Goal: Entertainment & Leisure: Consume media (video, audio)

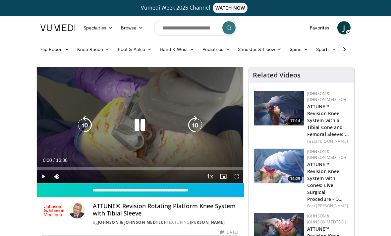
click at [42, 176] on span "Video Player" at bounding box center [43, 176] width 13 height 13
click at [237, 179] on span "Video Player" at bounding box center [236, 176] width 13 height 13
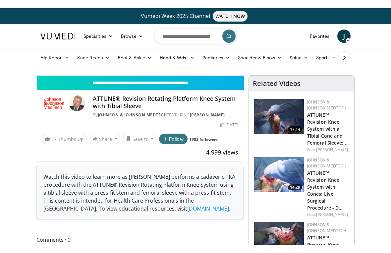
scroll to position [8, 0]
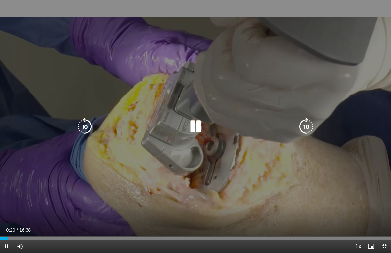
click at [309, 126] on icon "Video Player" at bounding box center [306, 126] width 19 height 19
click at [306, 126] on icon "Video Player" at bounding box center [306, 126] width 19 height 19
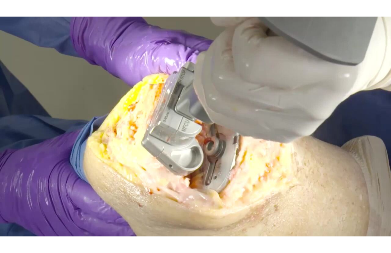
click at [359, 104] on div "20 seconds Tap to unmute" at bounding box center [195, 126] width 391 height 253
click at [350, 104] on div "20 seconds Tap to unmute" at bounding box center [195, 126] width 391 height 253
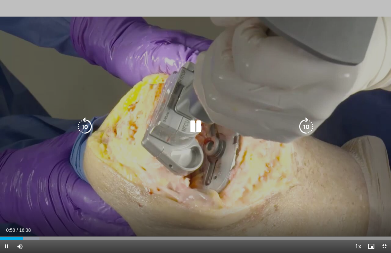
click at [357, 90] on div "20 seconds Tap to unmute" at bounding box center [195, 126] width 391 height 253
click at [303, 130] on icon "Video Player" at bounding box center [306, 126] width 19 height 19
click at [308, 122] on icon "Video Player" at bounding box center [306, 126] width 19 height 19
click at [306, 127] on icon "Video Player" at bounding box center [306, 126] width 19 height 19
click at [307, 127] on icon "Video Player" at bounding box center [306, 126] width 19 height 19
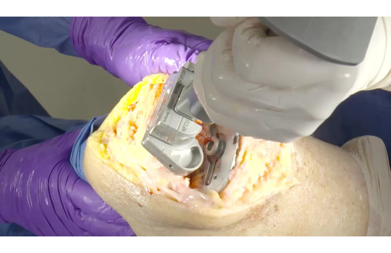
click at [374, 100] on div "30 seconds Tap to unmute" at bounding box center [195, 126] width 391 height 253
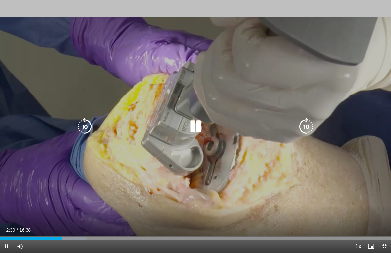
click at [309, 124] on icon "Video Player" at bounding box center [306, 126] width 19 height 19
click at [85, 124] on icon "Video Player" at bounding box center [84, 126] width 19 height 19
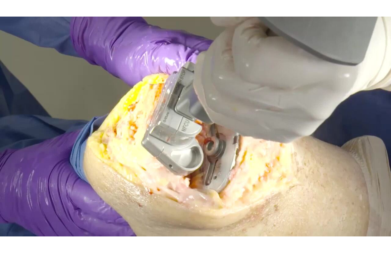
click at [367, 103] on div "10 seconds Tap to unmute" at bounding box center [195, 126] width 391 height 253
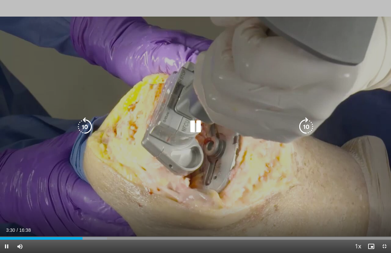
click at [305, 124] on icon "Video Player" at bounding box center [306, 126] width 19 height 19
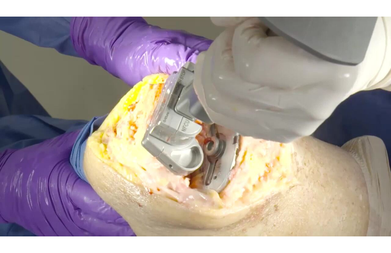
click at [362, 118] on div "10 seconds Tap to unmute" at bounding box center [195, 126] width 391 height 253
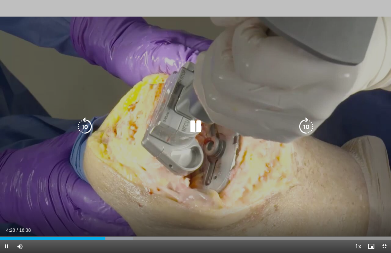
click at [305, 122] on icon "Video Player" at bounding box center [306, 126] width 19 height 19
click at [310, 124] on icon "Video Player" at bounding box center [306, 126] width 19 height 19
click at [306, 125] on icon "Video Player" at bounding box center [306, 126] width 19 height 19
click at [303, 125] on icon "Video Player" at bounding box center [306, 126] width 19 height 19
click at [308, 126] on icon "Video Player" at bounding box center [306, 126] width 19 height 19
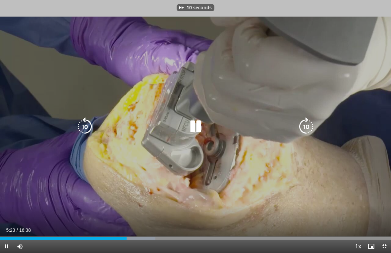
click at [307, 127] on icon "Video Player" at bounding box center [306, 126] width 19 height 19
click at [304, 125] on icon "Video Player" at bounding box center [306, 126] width 19 height 19
click at [303, 128] on icon "Video Player" at bounding box center [306, 126] width 19 height 19
click at [309, 128] on icon "Video Player" at bounding box center [306, 126] width 19 height 19
click at [306, 127] on icon "Video Player" at bounding box center [306, 126] width 19 height 19
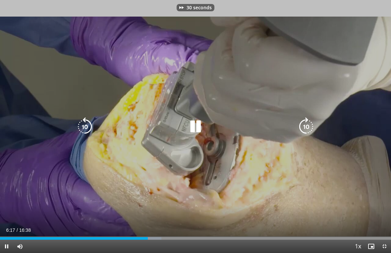
click at [307, 127] on icon "Video Player" at bounding box center [306, 126] width 19 height 19
click at [309, 126] on icon "Video Player" at bounding box center [306, 126] width 19 height 19
click at [310, 124] on icon "Video Player" at bounding box center [306, 126] width 19 height 19
click at [309, 125] on icon "Video Player" at bounding box center [306, 126] width 19 height 19
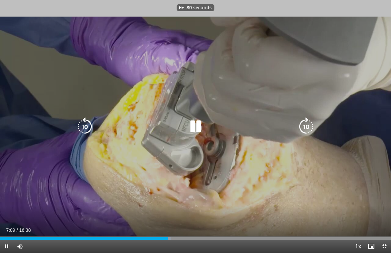
click at [310, 127] on icon "Video Player" at bounding box center [306, 126] width 19 height 19
click at [311, 128] on icon "Video Player" at bounding box center [306, 126] width 19 height 19
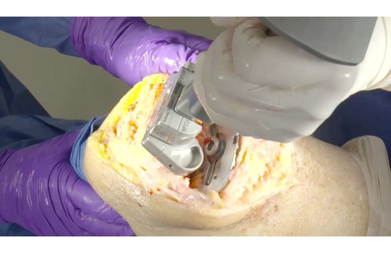
click at [310, 128] on div "10 seconds Tap to unmute" at bounding box center [195, 126] width 391 height 253
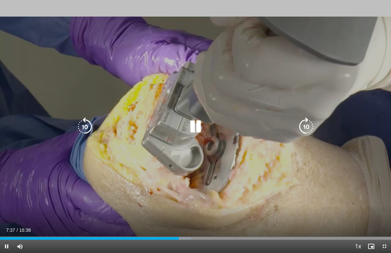
click at [305, 124] on icon "Video Player" at bounding box center [306, 126] width 19 height 19
click at [309, 122] on icon "Video Player" at bounding box center [306, 126] width 19 height 19
click at [309, 127] on icon "Video Player" at bounding box center [306, 126] width 19 height 19
click at [306, 126] on icon "Video Player" at bounding box center [306, 126] width 19 height 19
click at [303, 127] on icon "Video Player" at bounding box center [306, 126] width 19 height 19
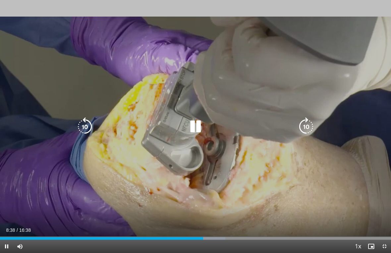
click at [308, 125] on icon "Video Player" at bounding box center [306, 126] width 19 height 19
click at [309, 126] on icon "Video Player" at bounding box center [306, 126] width 19 height 19
click at [307, 122] on icon "Video Player" at bounding box center [306, 126] width 19 height 19
click at [311, 123] on icon "Video Player" at bounding box center [306, 126] width 19 height 19
click at [310, 124] on icon "Video Player" at bounding box center [306, 126] width 19 height 19
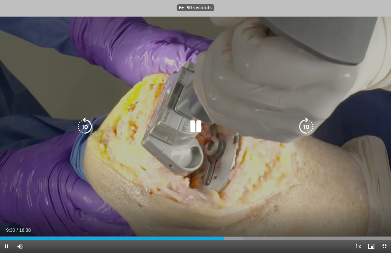
click at [310, 123] on icon "Video Player" at bounding box center [306, 126] width 19 height 19
click at [312, 125] on icon "Video Player" at bounding box center [306, 126] width 19 height 19
click at [309, 125] on icon "Video Player" at bounding box center [306, 126] width 19 height 19
click at [312, 126] on icon "Video Player" at bounding box center [306, 126] width 19 height 19
click at [304, 133] on icon "Video Player" at bounding box center [306, 126] width 19 height 19
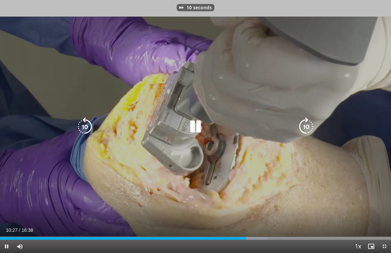
click at [308, 123] on icon "Video Player" at bounding box center [306, 126] width 19 height 19
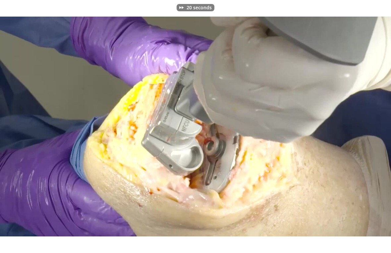
click at [319, 122] on div "20 seconds Tap to unmute" at bounding box center [195, 126] width 391 height 253
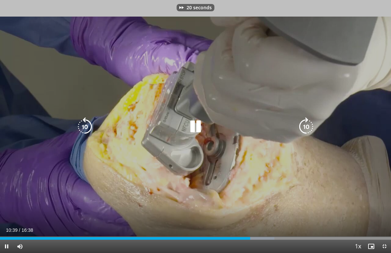
click at [305, 124] on icon "Video Player" at bounding box center [306, 126] width 19 height 19
click at [306, 125] on icon "Video Player" at bounding box center [306, 126] width 19 height 19
click at [308, 124] on icon "Video Player" at bounding box center [306, 126] width 19 height 19
click at [309, 125] on icon "Video Player" at bounding box center [306, 126] width 19 height 19
click at [312, 125] on icon "Video Player" at bounding box center [306, 126] width 19 height 19
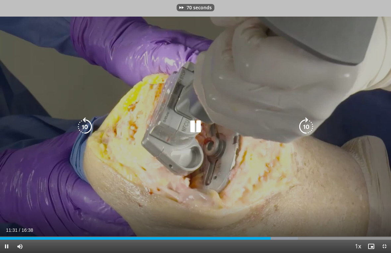
click at [306, 125] on icon "Video Player" at bounding box center [306, 126] width 19 height 19
click at [308, 126] on icon "Video Player" at bounding box center [306, 126] width 19 height 19
click at [309, 128] on icon "Video Player" at bounding box center [306, 126] width 19 height 19
click at [309, 131] on icon "Video Player" at bounding box center [306, 126] width 19 height 19
click at [310, 128] on icon "Video Player" at bounding box center [306, 126] width 19 height 19
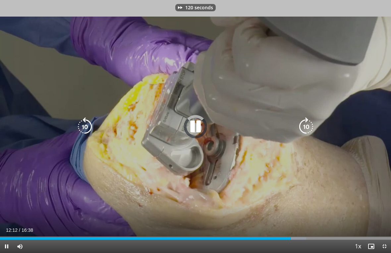
click at [311, 128] on icon "Video Player" at bounding box center [306, 126] width 19 height 19
click at [310, 128] on icon "Video Player" at bounding box center [306, 126] width 19 height 19
click at [312, 126] on icon "Video Player" at bounding box center [306, 126] width 19 height 19
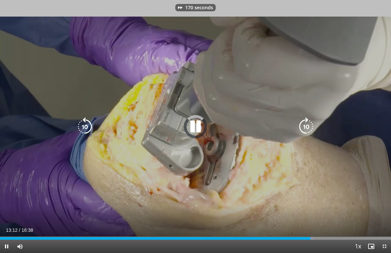
click at [311, 127] on icon "Video Player" at bounding box center [306, 126] width 19 height 19
click at [310, 128] on icon "Video Player" at bounding box center [306, 126] width 19 height 19
click at [311, 128] on icon "Video Player" at bounding box center [306, 126] width 19 height 19
click at [307, 126] on icon "Video Player" at bounding box center [306, 126] width 19 height 19
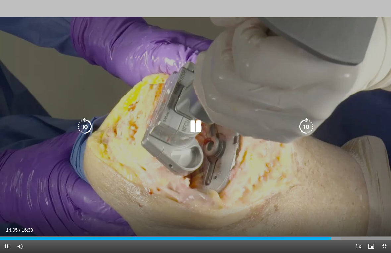
click at [307, 123] on icon "Video Player" at bounding box center [306, 126] width 19 height 19
click at [315, 132] on icon "Video Player" at bounding box center [306, 126] width 19 height 19
click at [307, 124] on icon "Video Player" at bounding box center [306, 126] width 19 height 19
click at [306, 124] on icon "Video Player" at bounding box center [306, 126] width 19 height 19
click at [308, 126] on icon "Video Player" at bounding box center [306, 126] width 19 height 19
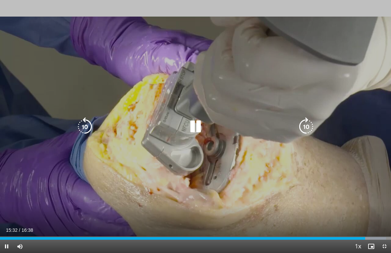
click at [308, 124] on icon "Video Player" at bounding box center [306, 126] width 19 height 19
click at [309, 125] on icon "Video Player" at bounding box center [306, 126] width 19 height 19
click at [309, 123] on icon "Video Player" at bounding box center [306, 126] width 19 height 19
click at [310, 123] on icon "Video Player" at bounding box center [306, 126] width 19 height 19
click at [311, 126] on icon "Video Player" at bounding box center [306, 126] width 19 height 19
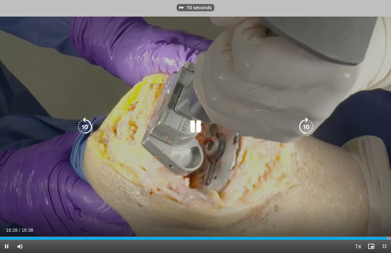
click at [309, 127] on icon "Video Player" at bounding box center [306, 126] width 19 height 19
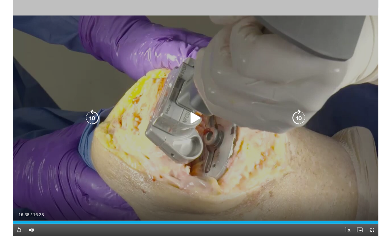
scroll to position [35, 0]
